Goal: Information Seeking & Learning: Learn about a topic

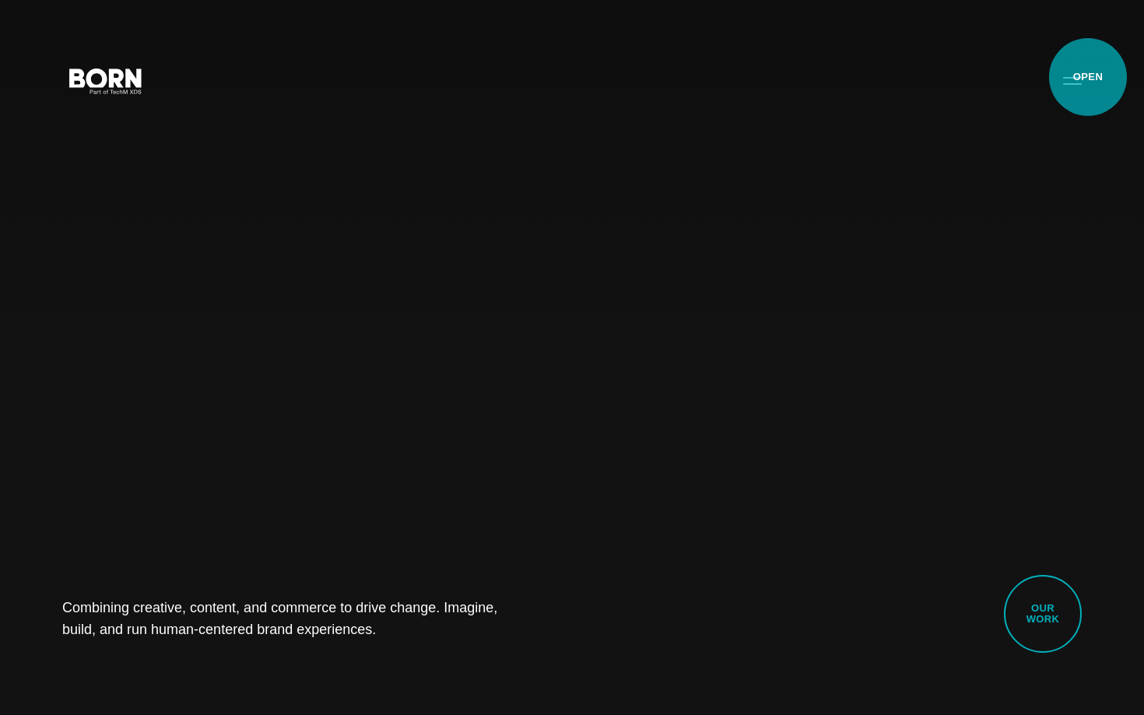
click at [1088, 77] on button "Primary Menu" at bounding box center [1072, 80] width 37 height 33
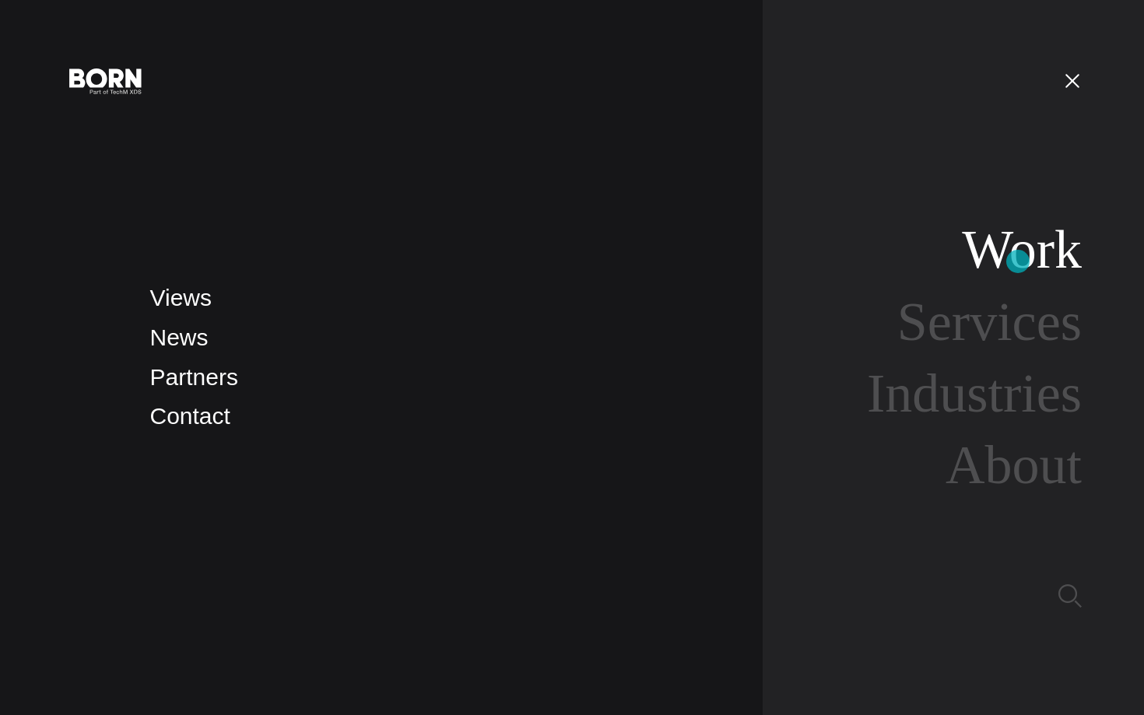
click at [1018, 261] on link "Work" at bounding box center [1022, 249] width 120 height 60
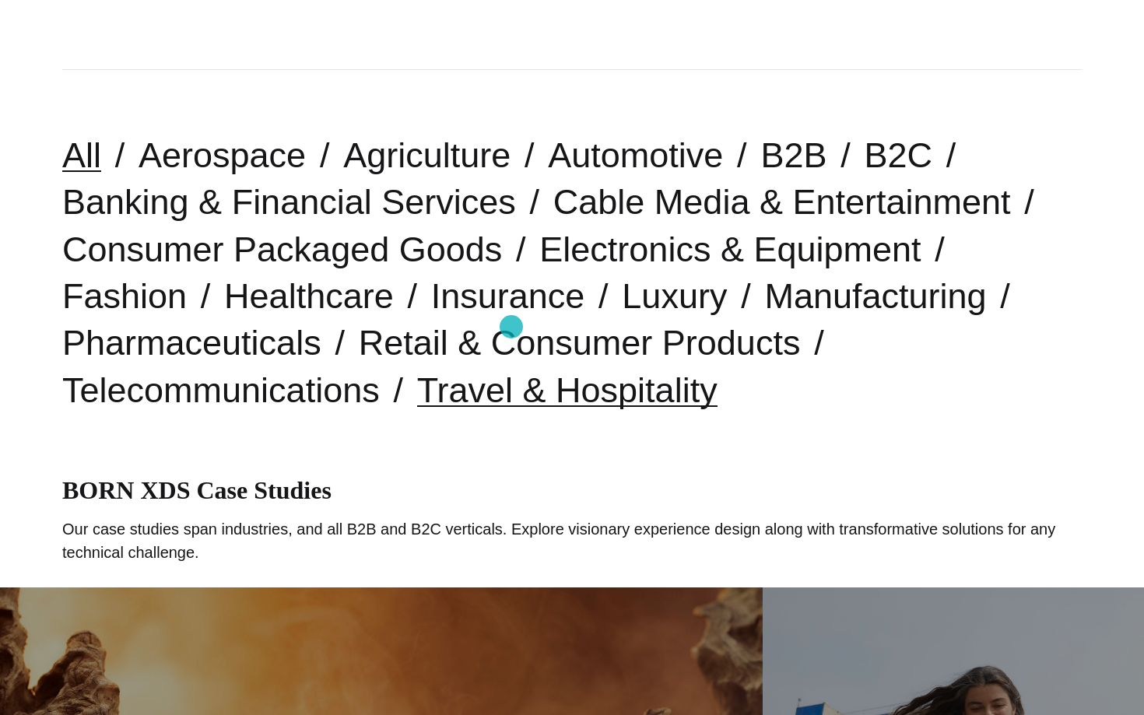
scroll to position [346, 0]
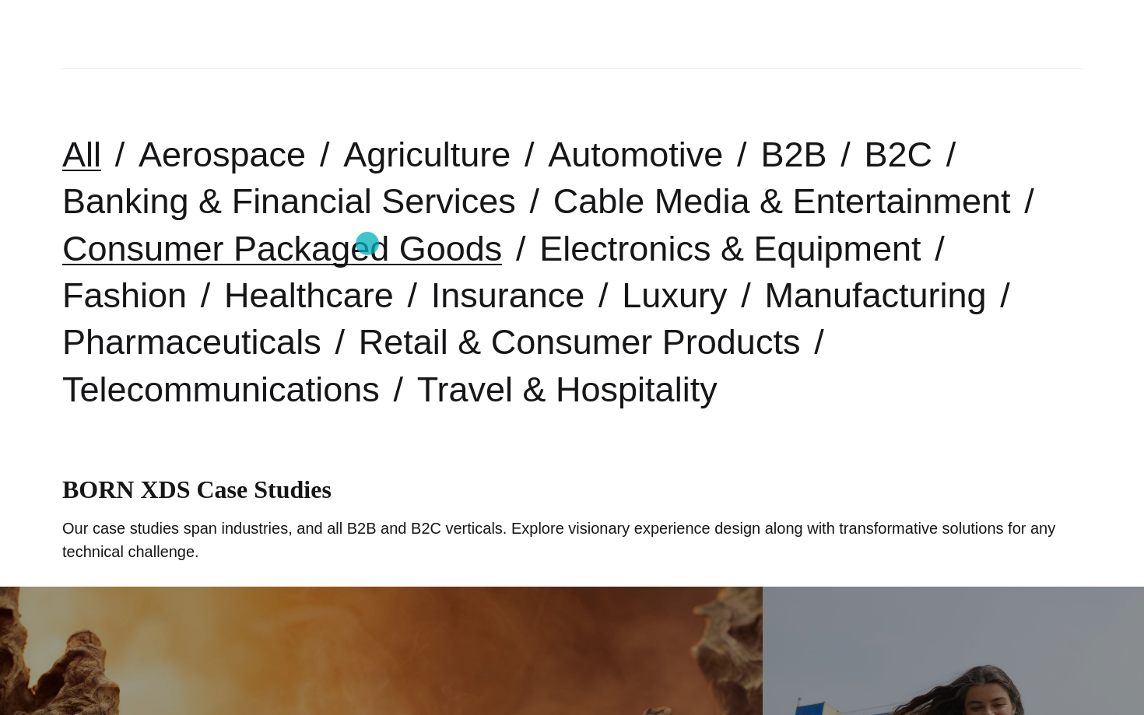
click at [367, 244] on link "Consumer Packaged Goods" at bounding box center [282, 249] width 440 height 40
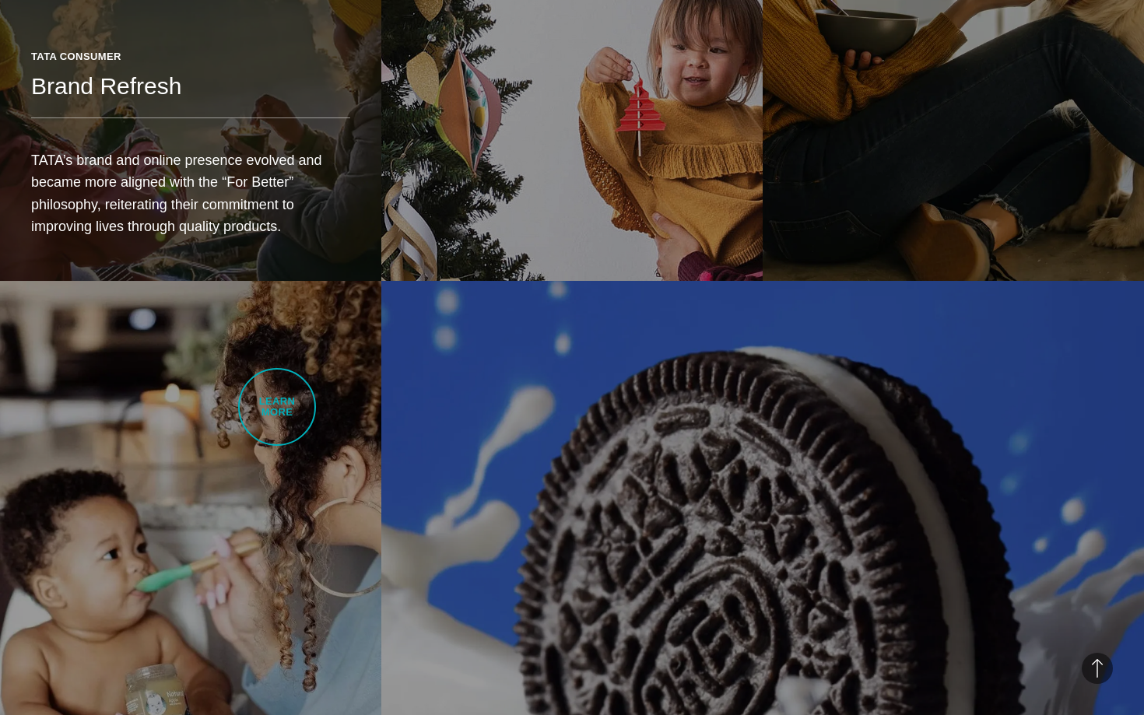
scroll to position [1280, 0]
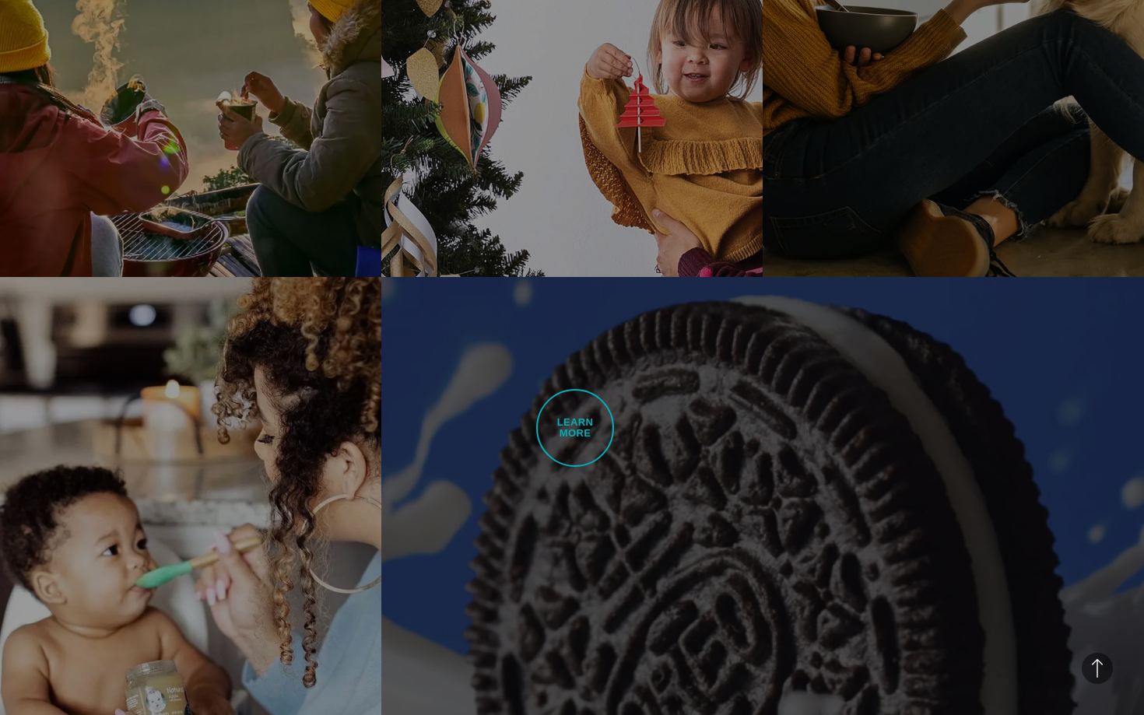
click at [575, 428] on link "Oreo Personalization Paired With a Powerful Digital Stack Bringing brand story …" at bounding box center [762, 577] width 763 height 601
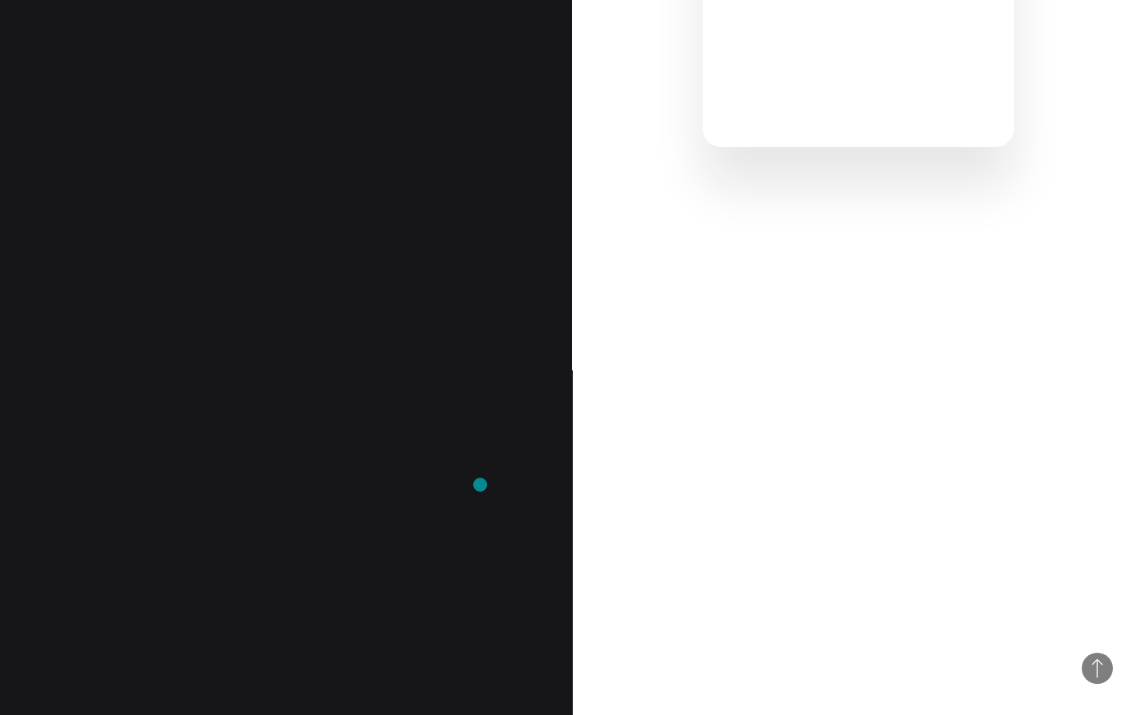
scroll to position [451, 0]
